Goal: Task Accomplishment & Management: Use online tool/utility

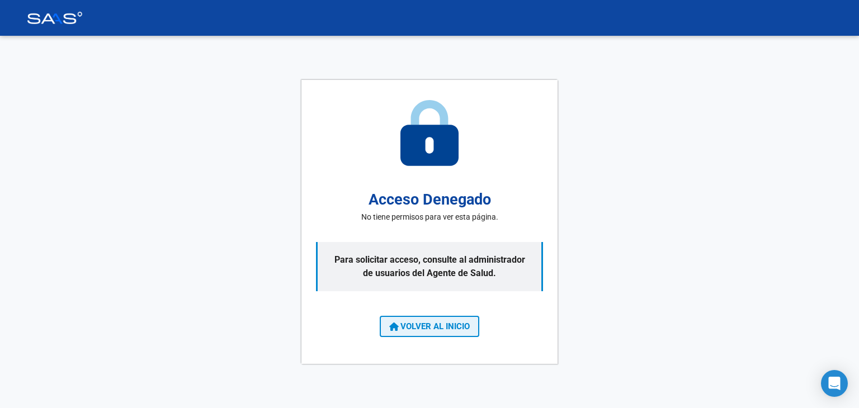
click at [420, 333] on button "VOLVER AL INICIO" at bounding box center [430, 326] width 100 height 21
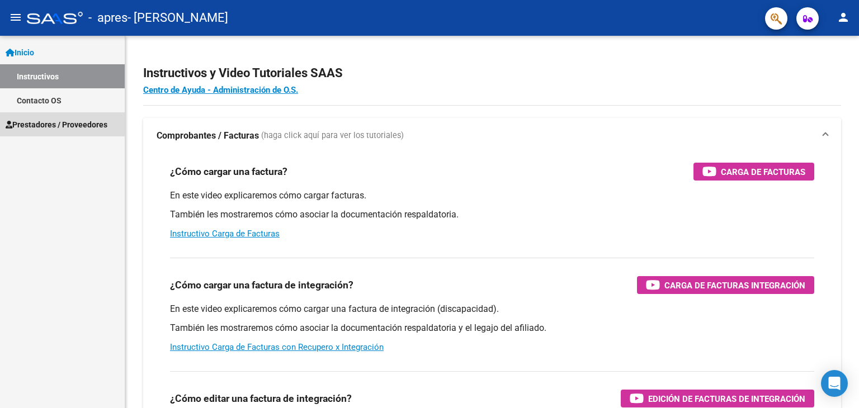
click at [49, 123] on span "Prestadores / Proveedores" at bounding box center [57, 125] width 102 height 12
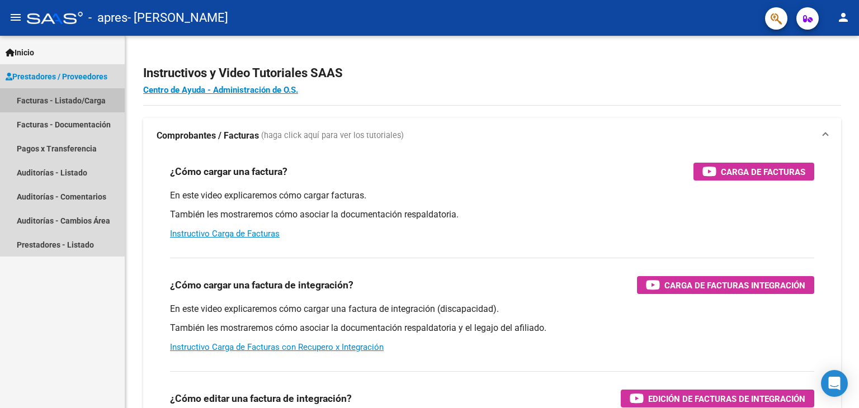
click at [61, 105] on link "Facturas - Listado/Carga" at bounding box center [62, 100] width 125 height 24
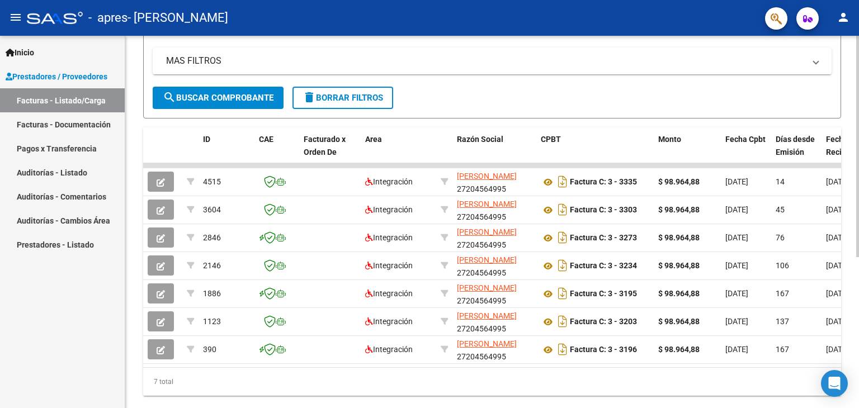
click at [858, 214] on div at bounding box center [858, 283] width 3 height 222
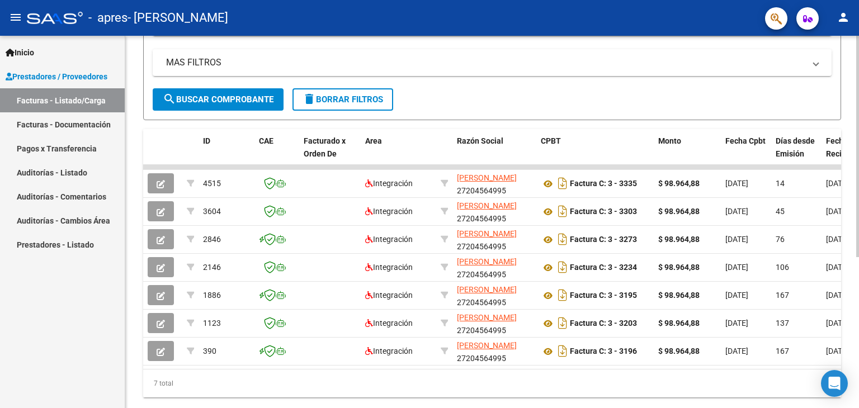
scroll to position [253, 0]
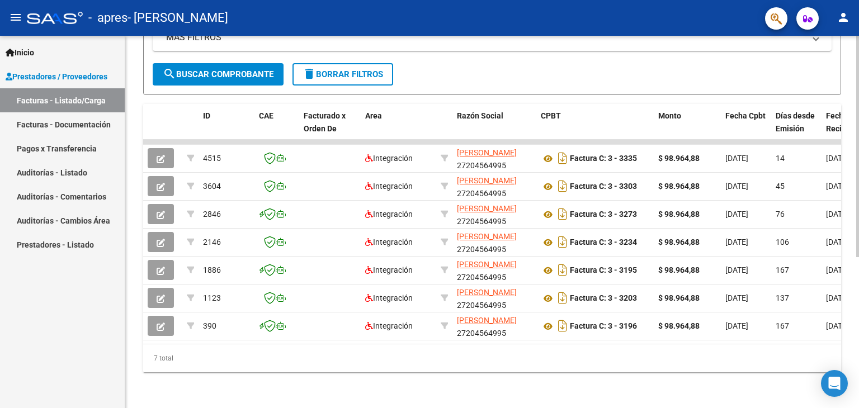
click at [859, 222] on div at bounding box center [858, 298] width 3 height 222
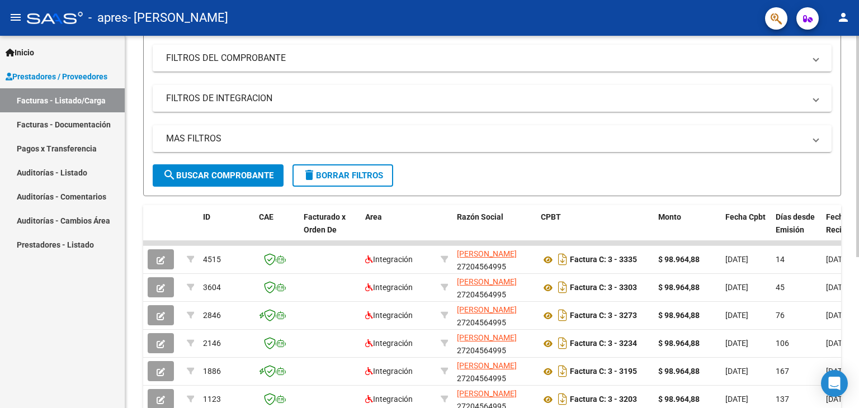
scroll to position [122, 0]
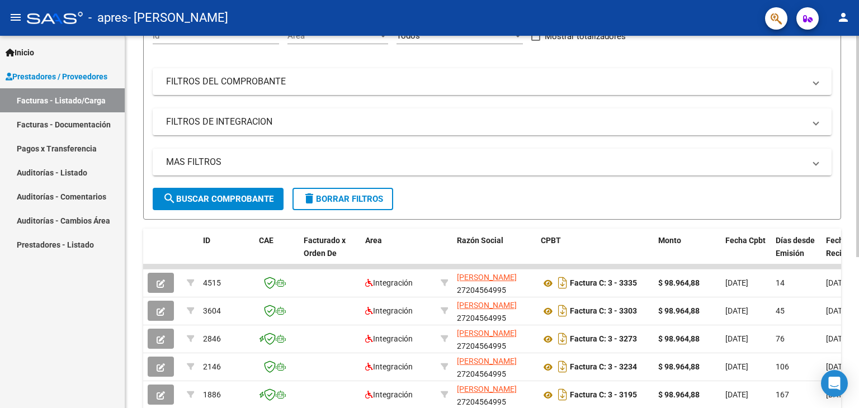
click at [859, 143] on div at bounding box center [858, 221] width 3 height 222
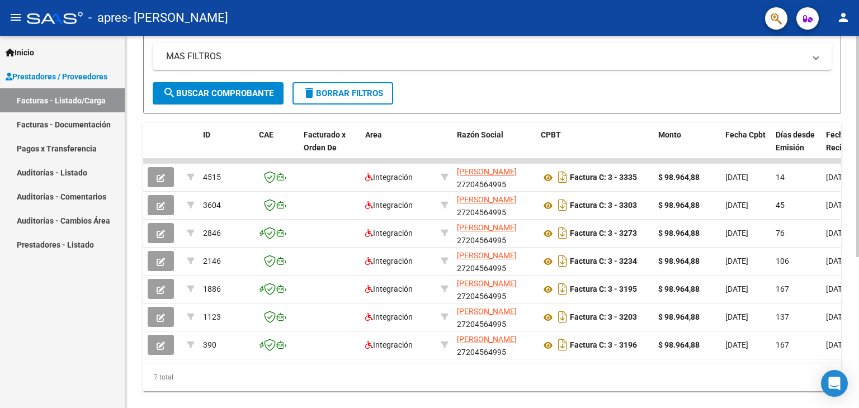
scroll to position [236, 0]
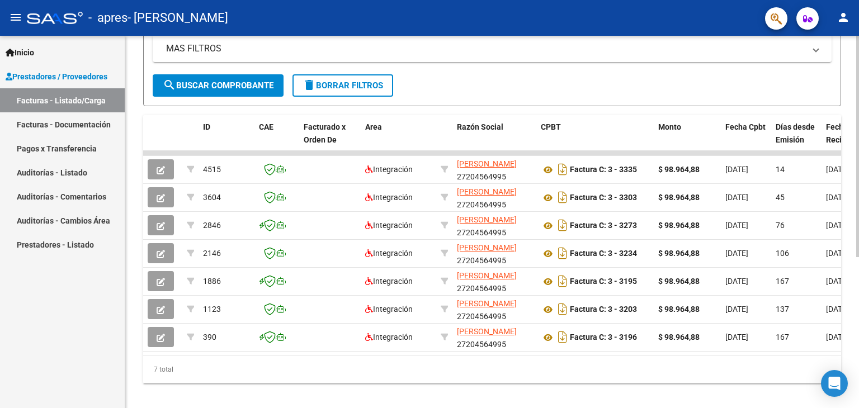
click at [859, 192] on div at bounding box center [858, 291] width 3 height 222
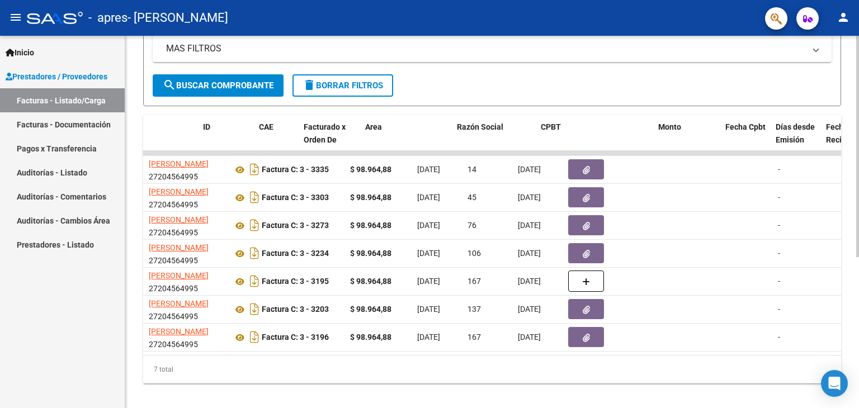
scroll to position [0, 0]
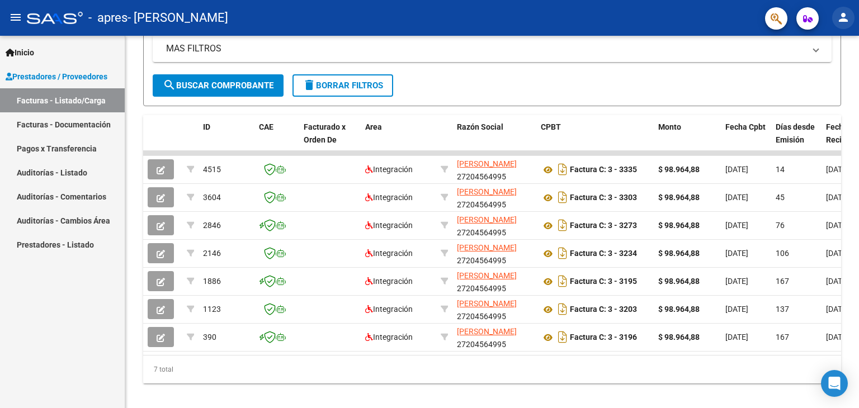
click at [840, 16] on mat-icon "person" at bounding box center [843, 17] width 13 height 13
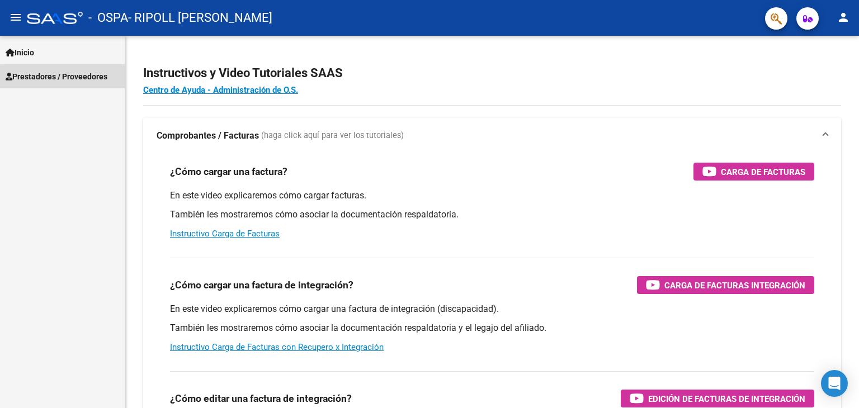
click at [92, 79] on span "Prestadores / Proveedores" at bounding box center [57, 77] width 102 height 12
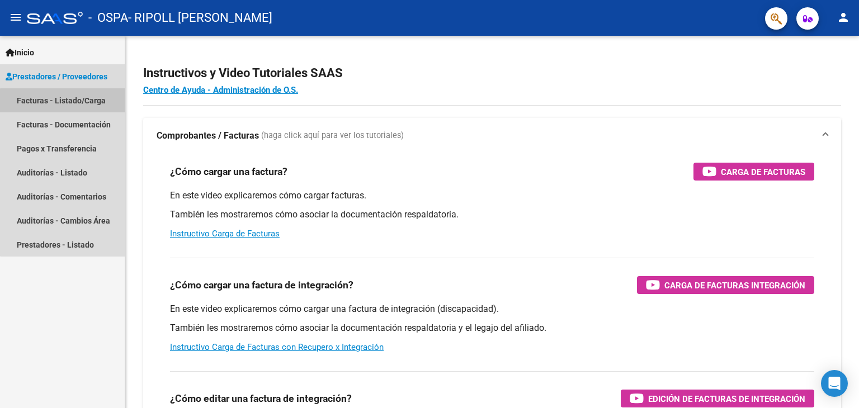
click at [86, 106] on link "Facturas - Listado/Carga" at bounding box center [62, 100] width 125 height 24
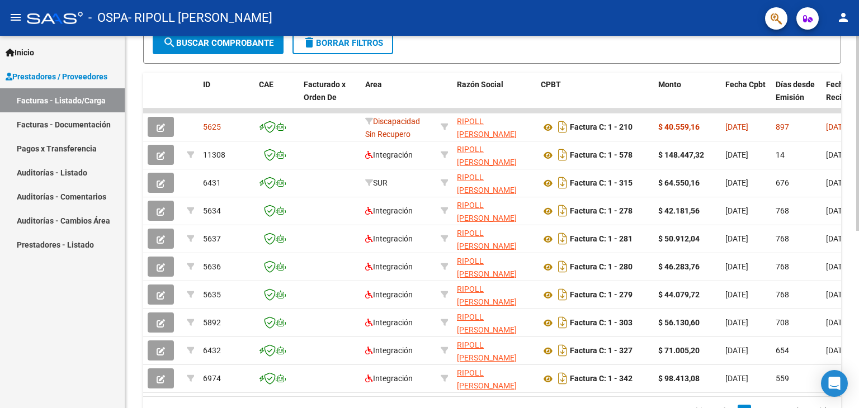
scroll to position [276, 0]
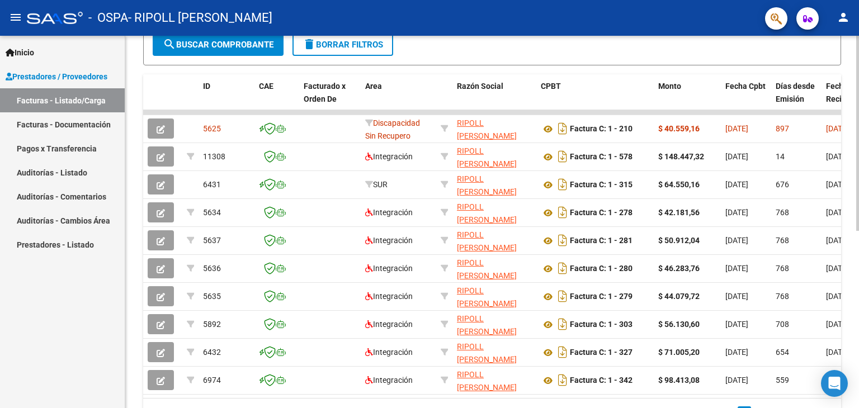
click at [857, 222] on div at bounding box center [858, 281] width 3 height 195
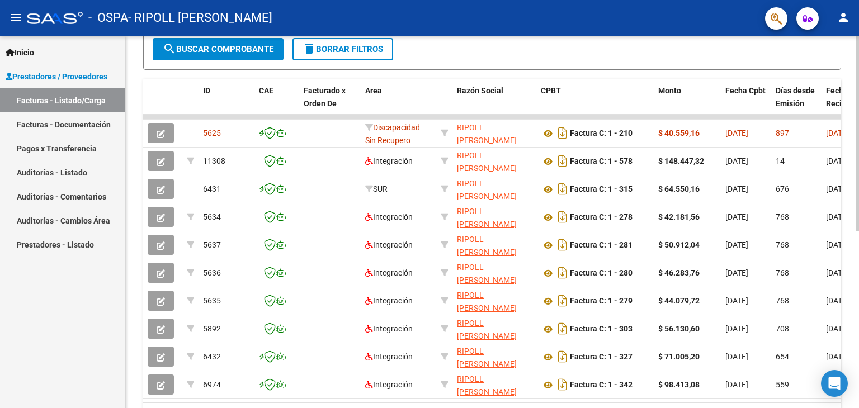
scroll to position [273, 0]
click at [858, 208] on div at bounding box center [858, 279] width 3 height 195
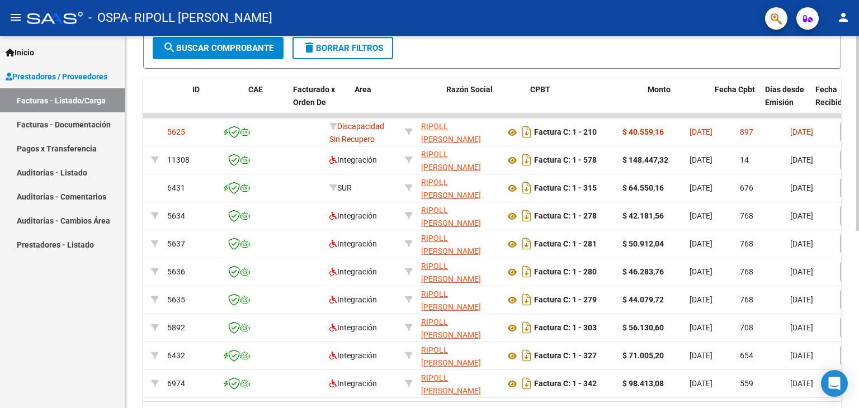
scroll to position [0, 0]
